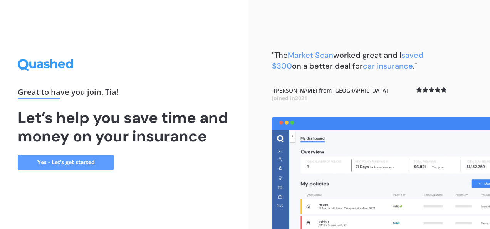
click at [87, 162] on link "Yes - Let’s get started" at bounding box center [66, 161] width 96 height 15
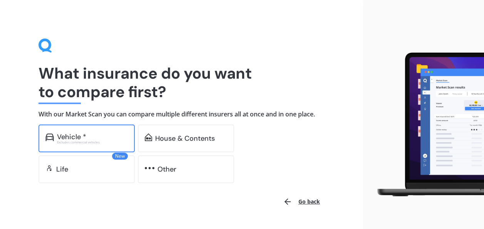
click at [102, 147] on div "Vehicle * Excludes commercial vehicles" at bounding box center [87, 138] width 96 height 28
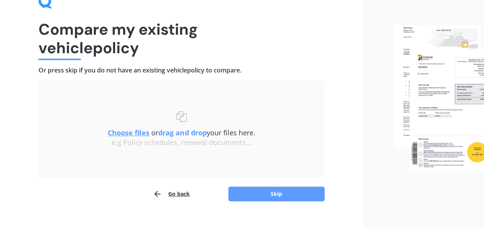
scroll to position [46, 0]
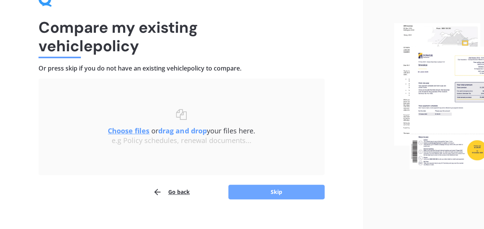
click at [266, 190] on button "Skip" at bounding box center [276, 191] width 96 height 15
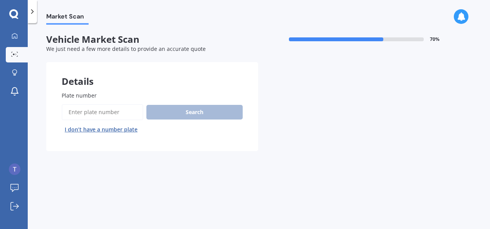
click at [89, 109] on input "Plate number" at bounding box center [103, 112] width 82 height 16
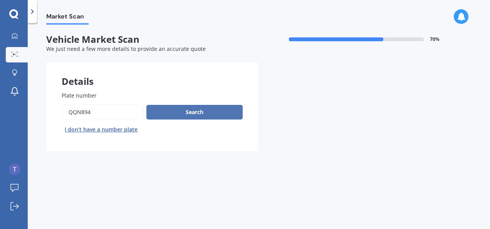
type input "qqn894"
click at [194, 114] on button "Search" at bounding box center [194, 112] width 96 height 15
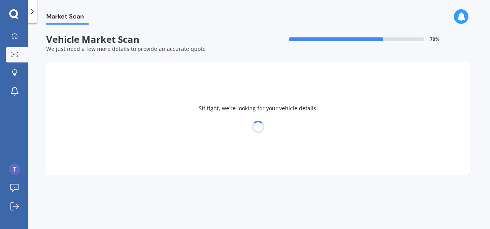
select select "TOYOTA"
select select "COROLLA"
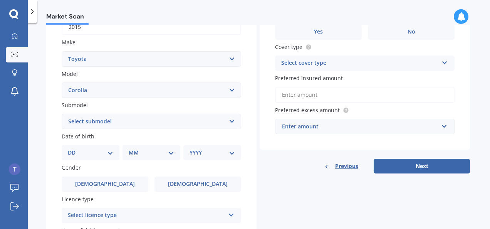
scroll to position [132, 0]
click at [115, 126] on select "Select submodel (All other) Axio Diesel [PERSON_NAME] 2WD [PERSON_NAME] 4WD FXG…" at bounding box center [151, 121] width 179 height 15
click at [52, 72] on div "Plate number Search I don’t have a number plate Year [DATE] Make Select make AC…" at bounding box center [151, 122] width 210 height 358
click at [96, 160] on div "DD 01 02 03 04 05 06 07 08 09 10 11 12 13 14 15 16 17 18 19 20 21 22 23 24 25 2…" at bounding box center [91, 152] width 58 height 15
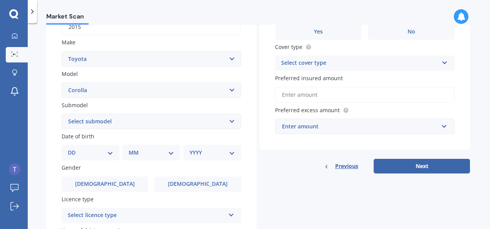
click at [106, 156] on select "DD 01 02 03 04 05 06 07 08 09 10 11 12 13 14 15 16 17 18 19 20 21 22 23 24 25 2…" at bounding box center [90, 152] width 45 height 8
select select "19"
click at [74, 149] on select "DD 01 02 03 04 05 06 07 08 09 10 11 12 13 14 15 16 17 18 19 20 21 22 23 24 25 2…" at bounding box center [90, 152] width 45 height 8
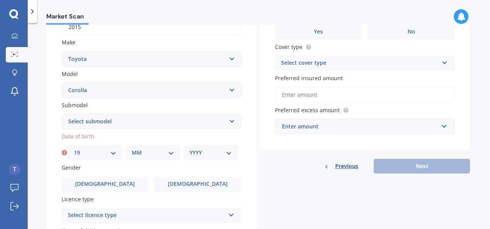
click at [154, 153] on select "MM 01 02 03 04 05 06 07 08 09 10 11 12" at bounding box center [153, 152] width 42 height 8
select select "02"
click at [132, 149] on select "MM 01 02 03 04 05 06 07 08 09 10 11 12" at bounding box center [153, 152] width 42 height 8
click at [187, 155] on div "YYYY 2025 2024 2023 2022 2021 2020 2019 2018 2017 2016 2015 2014 2013 2012 2011…" at bounding box center [210, 152] width 55 height 15
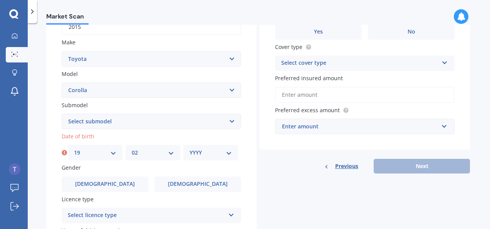
click at [213, 151] on select "YYYY 2025 2024 2023 2022 2021 2020 2019 2018 2017 2016 2015 2014 2013 2012 2011…" at bounding box center [210, 152] width 42 height 8
select select "1972"
click at [189, 149] on select "YYYY 2025 2024 2023 2022 2021 2020 2019 2018 2017 2016 2015 2014 2013 2012 2011…" at bounding box center [210, 152] width 42 height 8
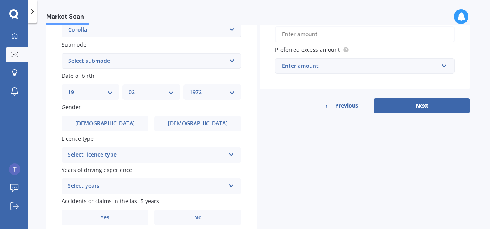
scroll to position [200, 0]
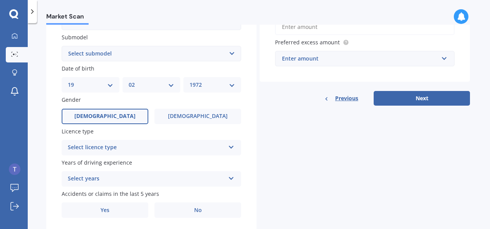
click at [114, 121] on label "[DEMOGRAPHIC_DATA]" at bounding box center [105, 116] width 87 height 15
click at [0, 0] on input "[DEMOGRAPHIC_DATA]" at bounding box center [0, 0] width 0 height 0
click at [128, 149] on div "Select licence type" at bounding box center [146, 147] width 157 height 9
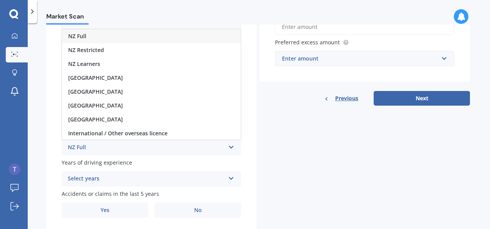
click at [121, 38] on div "NZ Full" at bounding box center [151, 36] width 179 height 14
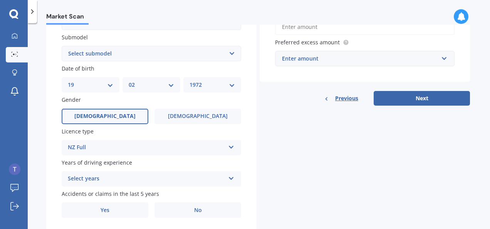
click at [110, 179] on div "Select years" at bounding box center [146, 178] width 157 height 9
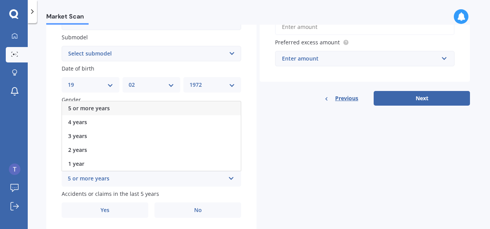
click at [109, 109] on span "5 or more years" at bounding box center [89, 107] width 42 height 7
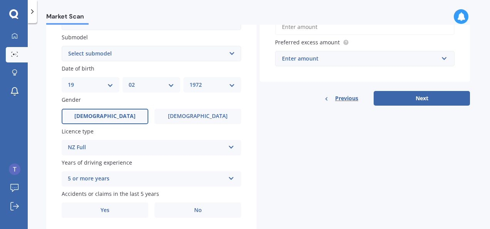
scroll to position [226, 0]
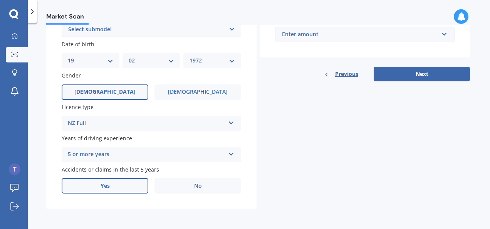
click at [127, 188] on label "Yes" at bounding box center [105, 185] width 87 height 15
click at [0, 0] on input "Yes" at bounding box center [0, 0] width 0 height 0
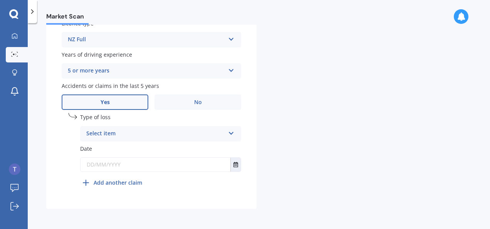
scroll to position [309, 0]
click at [171, 138] on div "Select item" at bounding box center [155, 133] width 139 height 9
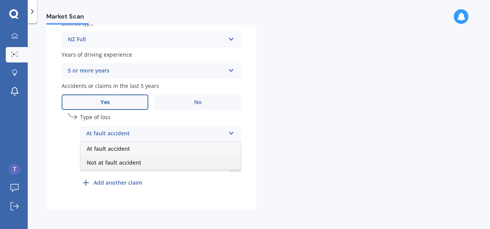
click at [136, 161] on span "Not at fault accident" at bounding box center [114, 162] width 55 height 7
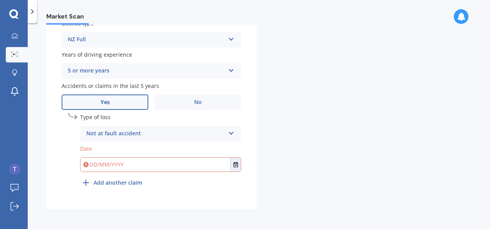
click at [106, 166] on input "text" at bounding box center [155, 165] width 150 height 14
click at [234, 168] on button "Select date" at bounding box center [235, 165] width 10 height 14
click at [160, 193] on div "undefined 1 Type of loss Not at fault accident At fault accident Not at fault a…" at bounding box center [151, 153] width 179 height 80
click at [236, 163] on icon "Select date" at bounding box center [235, 164] width 5 height 5
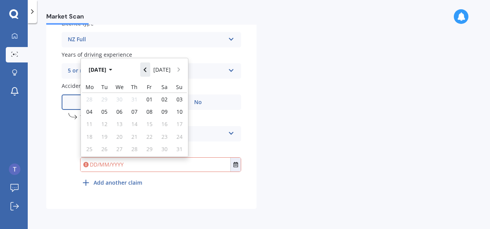
click at [147, 66] on button "Navigate back" at bounding box center [145, 69] width 10 height 14
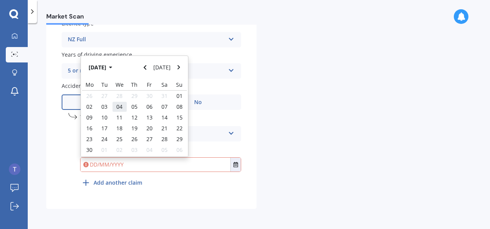
click at [119, 107] on span "04" at bounding box center [119, 106] width 6 height 7
type input "[DATE]"
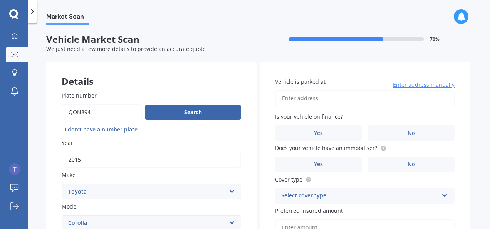
scroll to position [0, 0]
click at [326, 100] on input "Vehicle is parked at" at bounding box center [364, 98] width 179 height 16
click at [309, 97] on input "Vehicle is parked at" at bounding box center [364, 98] width 179 height 16
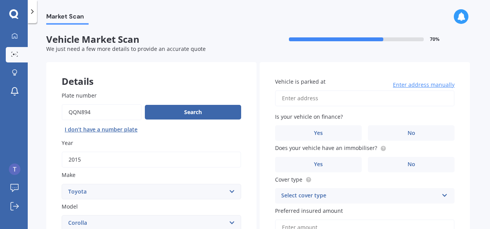
type input "[STREET_ADDRESS]"
click at [386, 133] on label "No" at bounding box center [411, 132] width 87 height 15
click at [0, 0] on input "No" at bounding box center [0, 0] width 0 height 0
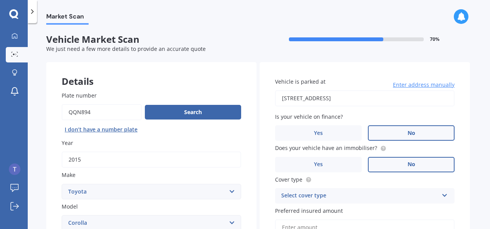
click at [382, 161] on label "No" at bounding box center [411, 164] width 87 height 15
click at [0, 0] on input "No" at bounding box center [0, 0] width 0 height 0
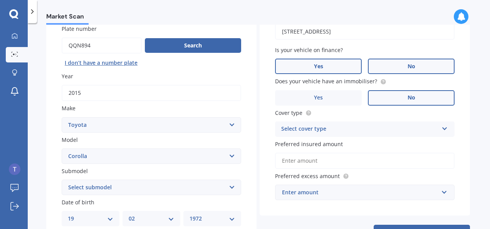
scroll to position [68, 0]
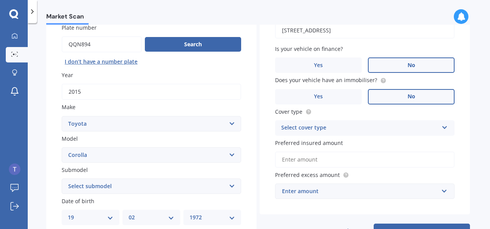
click at [347, 130] on div "Select cover type" at bounding box center [359, 127] width 157 height 9
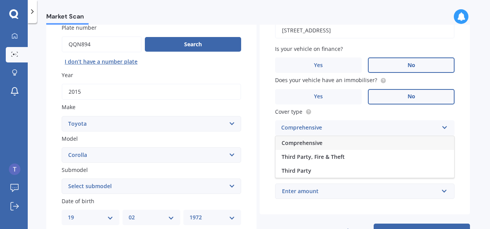
click at [347, 130] on div "Comprehensive" at bounding box center [359, 127] width 157 height 9
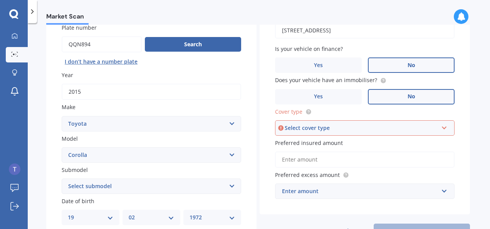
click at [326, 163] on input "Preferred insured amount" at bounding box center [364, 159] width 179 height 16
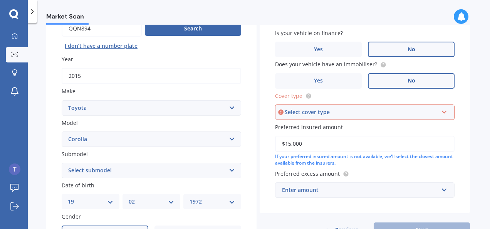
scroll to position [84, 0]
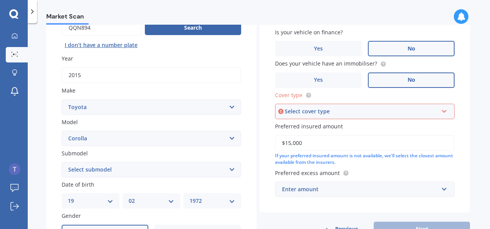
type input "$15,000"
click at [320, 196] on input "text" at bounding box center [362, 189] width 173 height 15
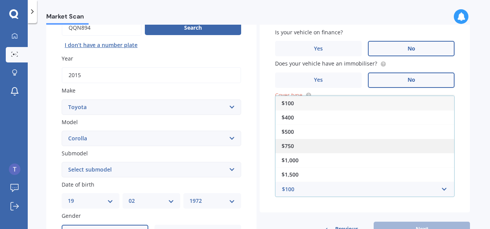
click at [313, 139] on div "$750" at bounding box center [364, 146] width 179 height 14
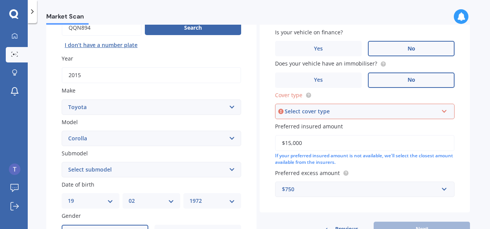
click at [327, 117] on div "Select cover type Comprehensive Third Party, Fire & Theft Third Party" at bounding box center [364, 111] width 179 height 15
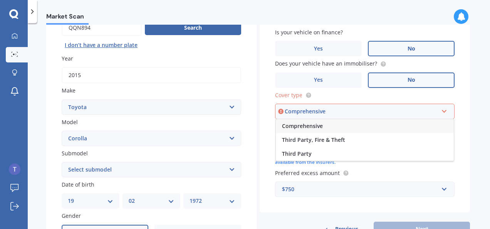
click at [319, 126] on span "Comprehensive" at bounding box center [302, 125] width 41 height 7
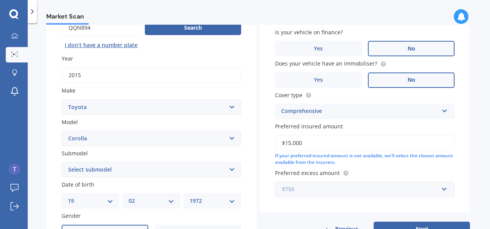
click at [317, 196] on input "text" at bounding box center [362, 189] width 173 height 15
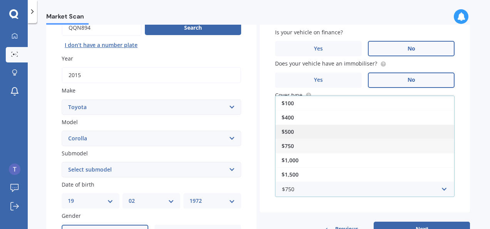
click at [313, 131] on div "$500" at bounding box center [364, 131] width 179 height 14
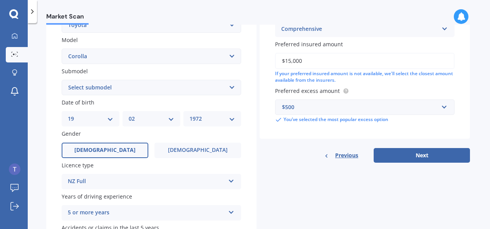
scroll to position [168, 0]
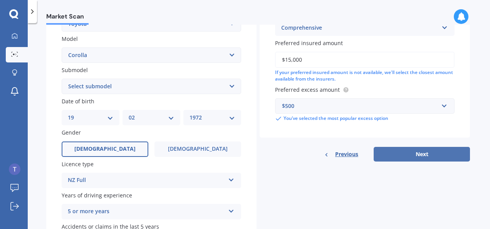
click at [411, 157] on button "Next" at bounding box center [422, 154] width 96 height 15
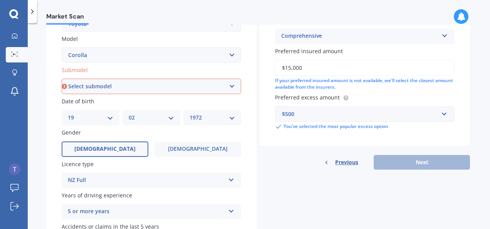
click at [187, 85] on select "Select submodel (All other) Axio Diesel [PERSON_NAME] 2WD [PERSON_NAME] 4WD FXG…" at bounding box center [151, 86] width 179 height 15
select select "GX SEDAN"
click at [62, 79] on select "Select submodel (All other) Axio Diesel [PERSON_NAME] 2WD [PERSON_NAME] 4WD FXG…" at bounding box center [151, 86] width 179 height 15
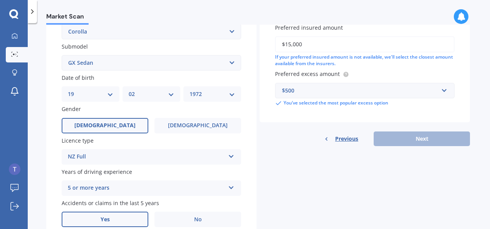
scroll to position [191, 0]
click at [410, 139] on div "Previous Next" at bounding box center [365, 138] width 210 height 15
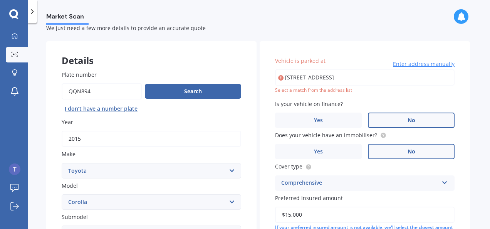
scroll to position [0, 0]
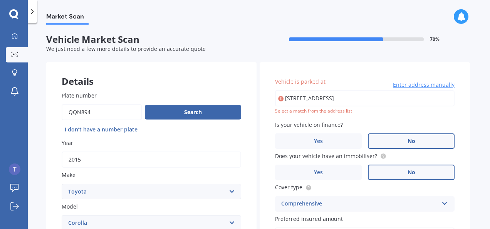
click at [355, 100] on input "[STREET_ADDRESS]" at bounding box center [364, 98] width 179 height 16
click at [362, 99] on input "[STREET_ADDRESS]" at bounding box center [364, 98] width 179 height 16
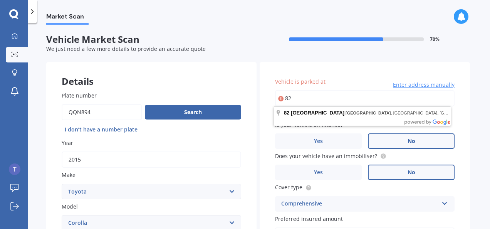
type input "8"
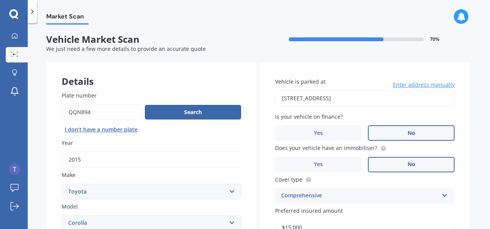
click at [416, 96] on input "[STREET_ADDRESS]" at bounding box center [364, 98] width 179 height 16
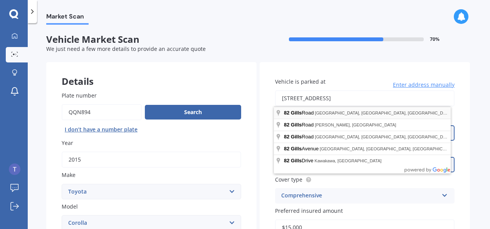
type input "[STREET_ADDRESS] 2014"
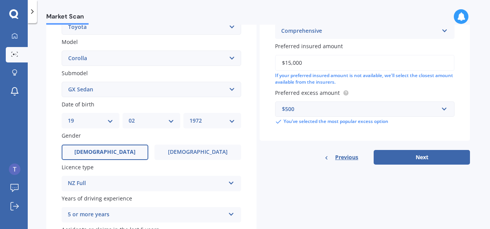
scroll to position [170, 0]
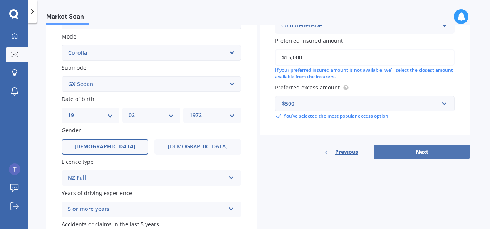
click at [418, 158] on button "Next" at bounding box center [422, 151] width 96 height 15
select select "19"
select select "02"
select select "1972"
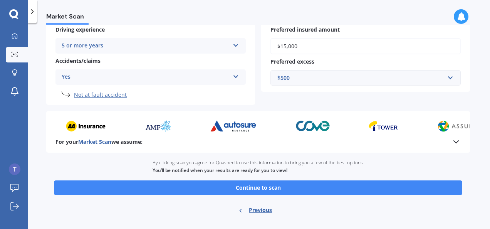
scroll to position [183, 0]
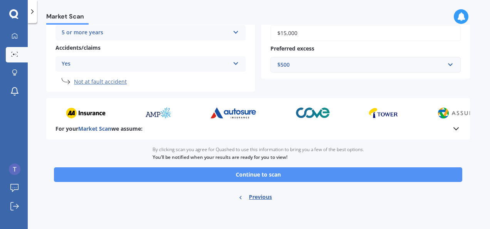
click at [250, 178] on button "Continue to scan" at bounding box center [258, 174] width 408 height 15
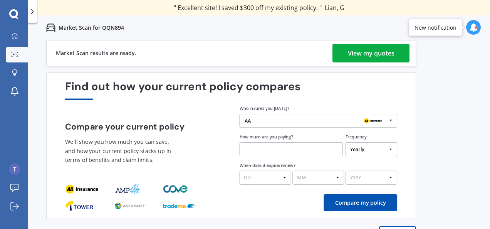
click at [364, 53] on div "View my quotes" at bounding box center [371, 53] width 47 height 18
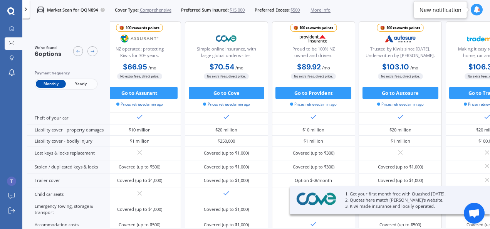
scroll to position [0, 15]
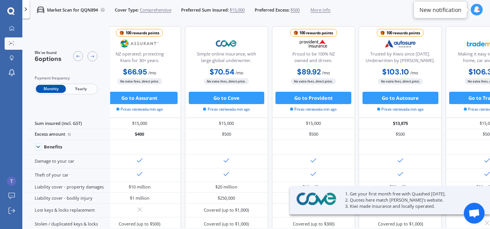
click at [83, 89] on span "Yearly" at bounding box center [81, 89] width 30 height 8
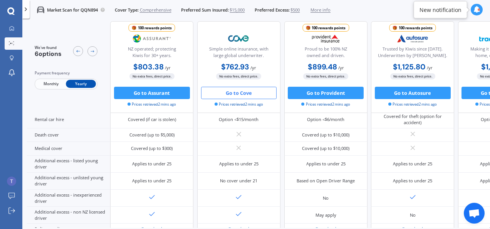
scroll to position [346, 0]
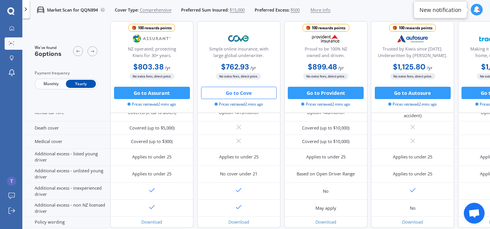
click at [245, 95] on button "Go to Cove" at bounding box center [239, 93] width 76 height 12
